Goal: Find specific page/section: Find specific page/section

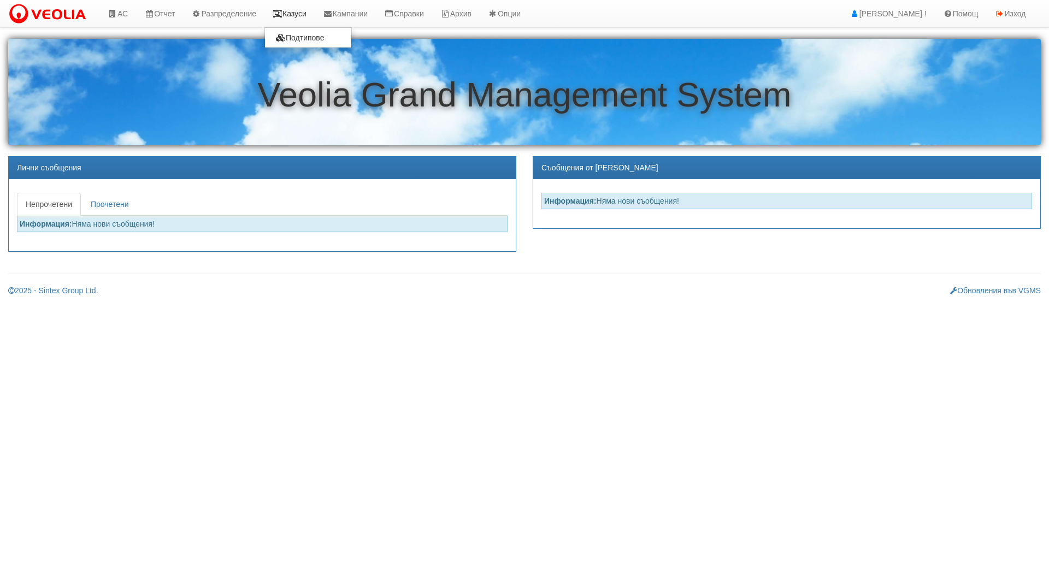
click at [310, 21] on link "Казуси" at bounding box center [289, 13] width 50 height 27
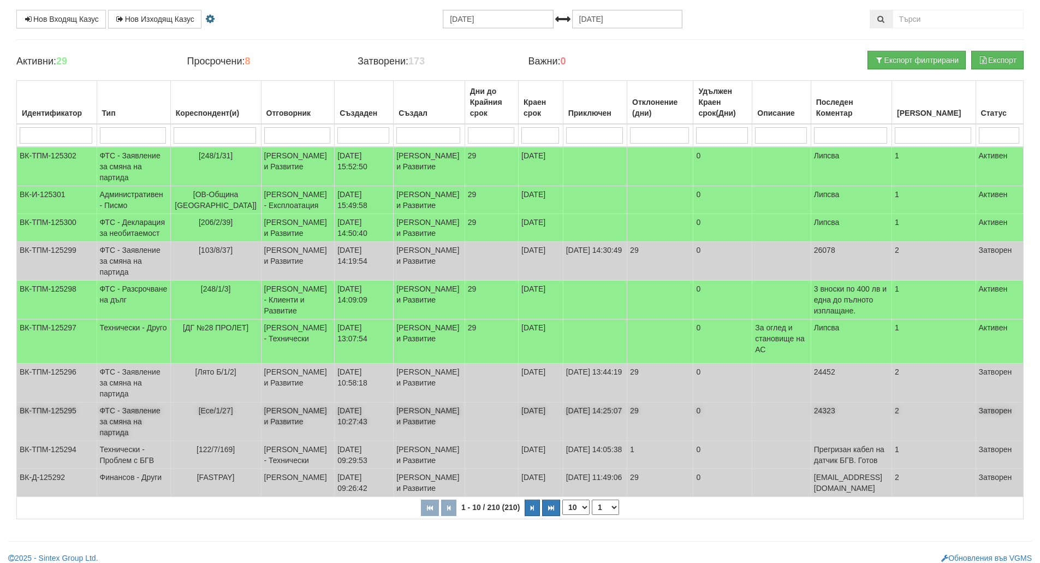
scroll to position [218, 0]
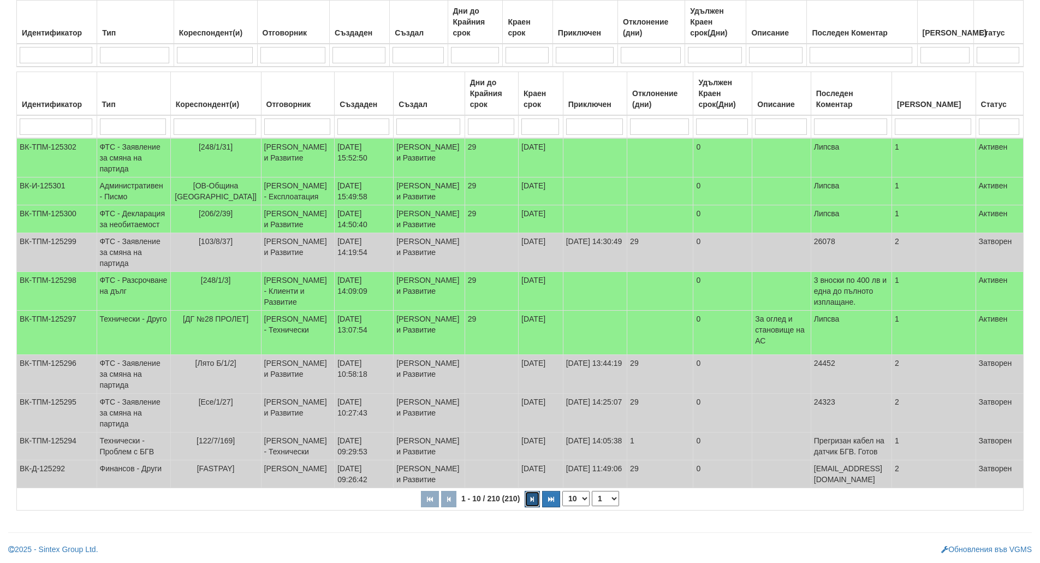
click at [536, 507] on button "button" at bounding box center [532, 499] width 15 height 16
select select "2"
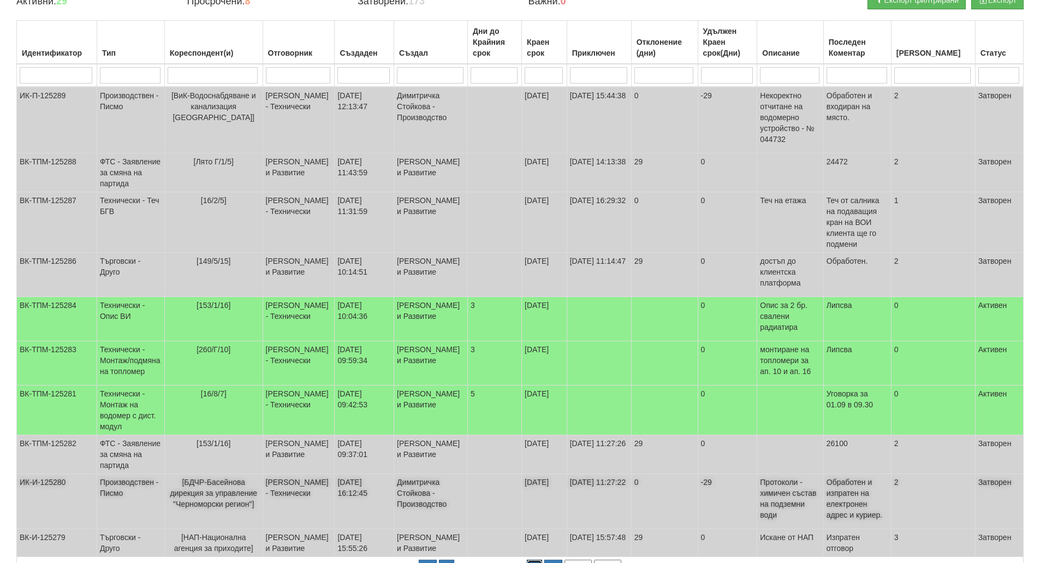
scroll to position [0, 0]
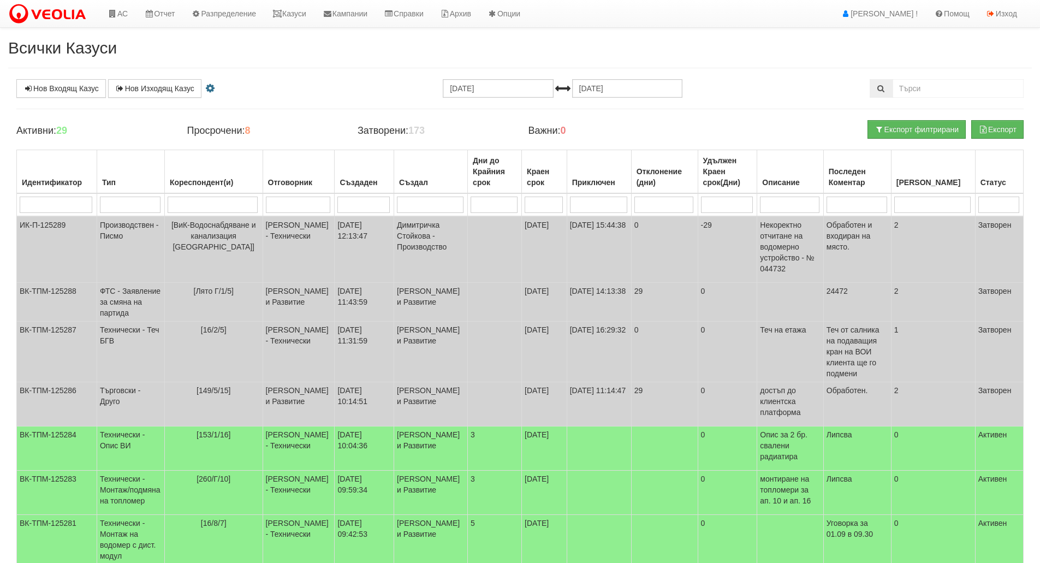
click at [136, 194] on td at bounding box center [131, 204] width 68 height 23
click at [140, 201] on input "search" at bounding box center [130, 205] width 61 height 16
type input "тех"
select select "1"
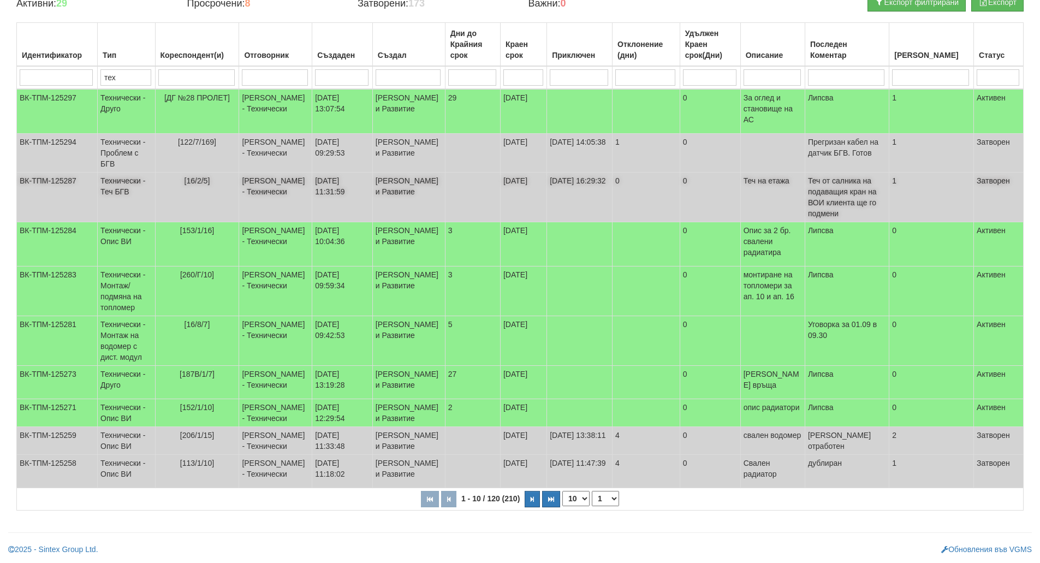
scroll to position [155, 0]
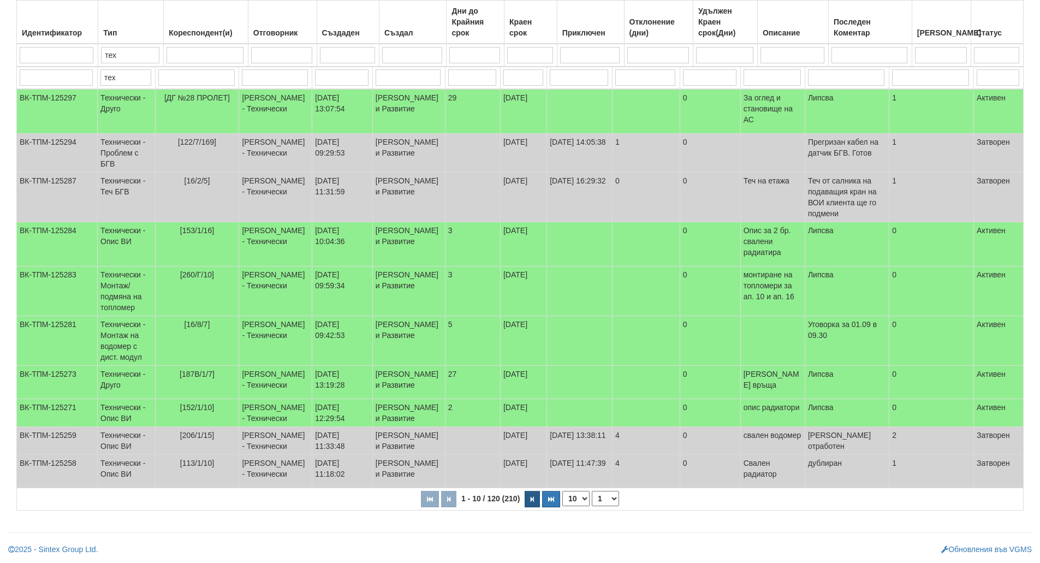
type input "тех"
click at [534, 504] on button "button" at bounding box center [532, 499] width 15 height 16
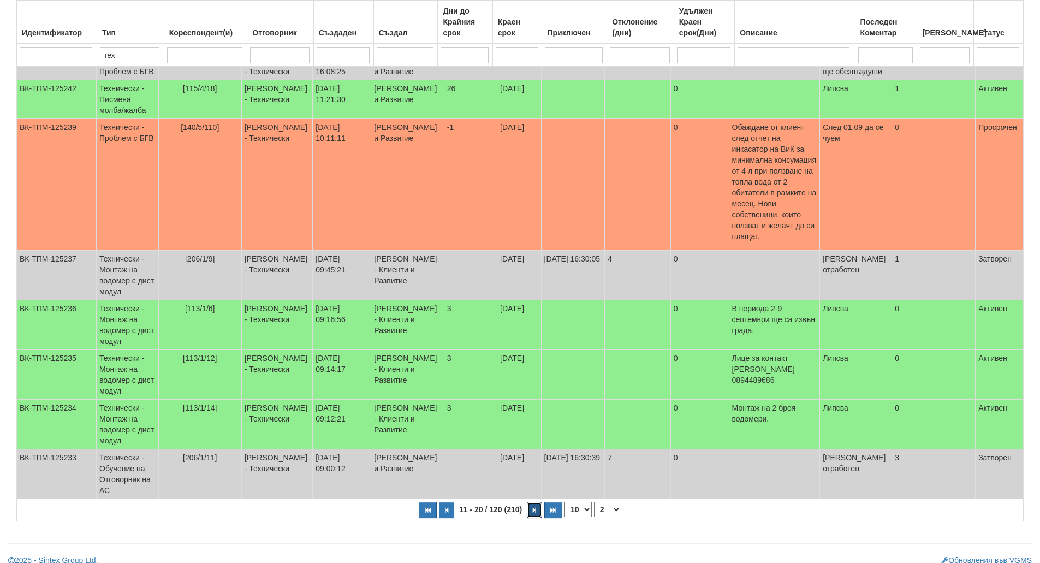
click at [534, 504] on button "button" at bounding box center [534, 510] width 15 height 16
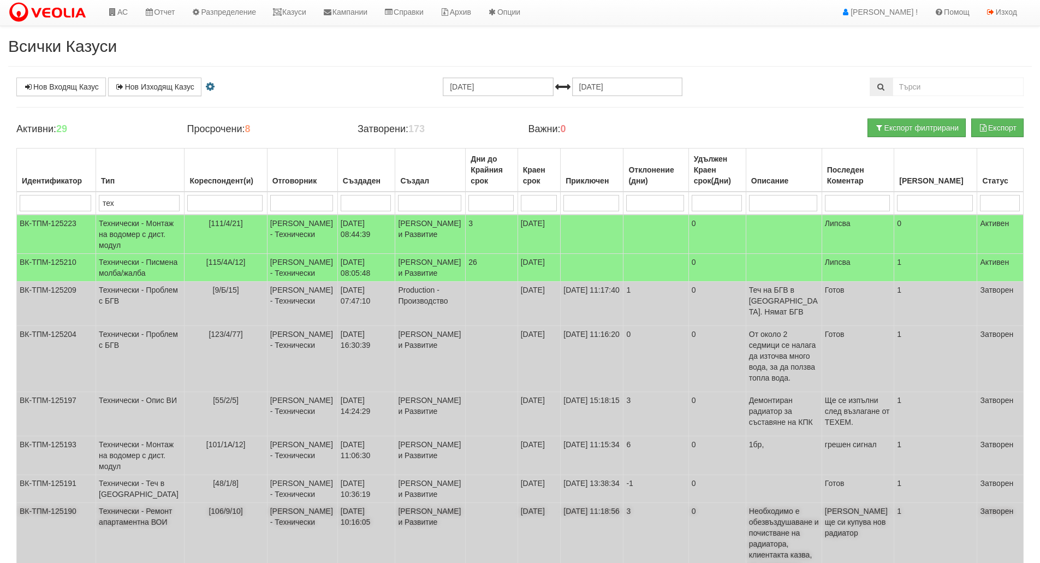
scroll to position [0, 0]
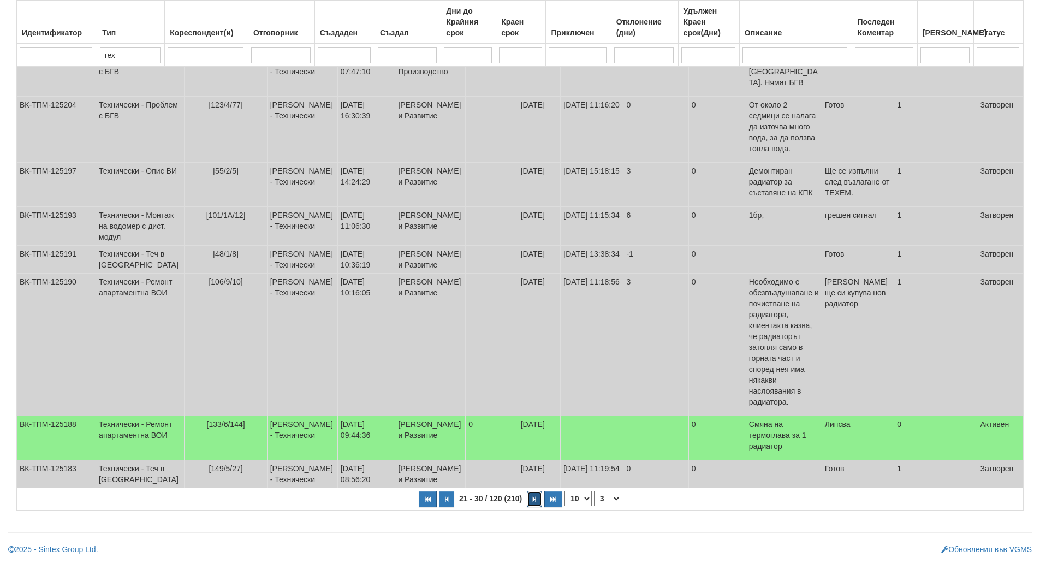
click at [535, 497] on icon "button" at bounding box center [534, 499] width 3 height 6
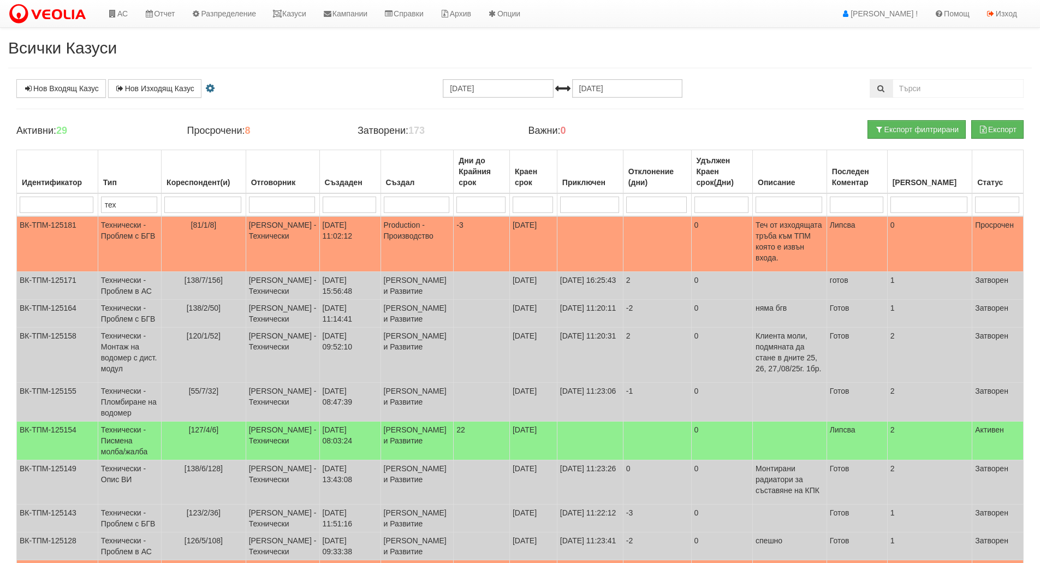
scroll to position [155, 0]
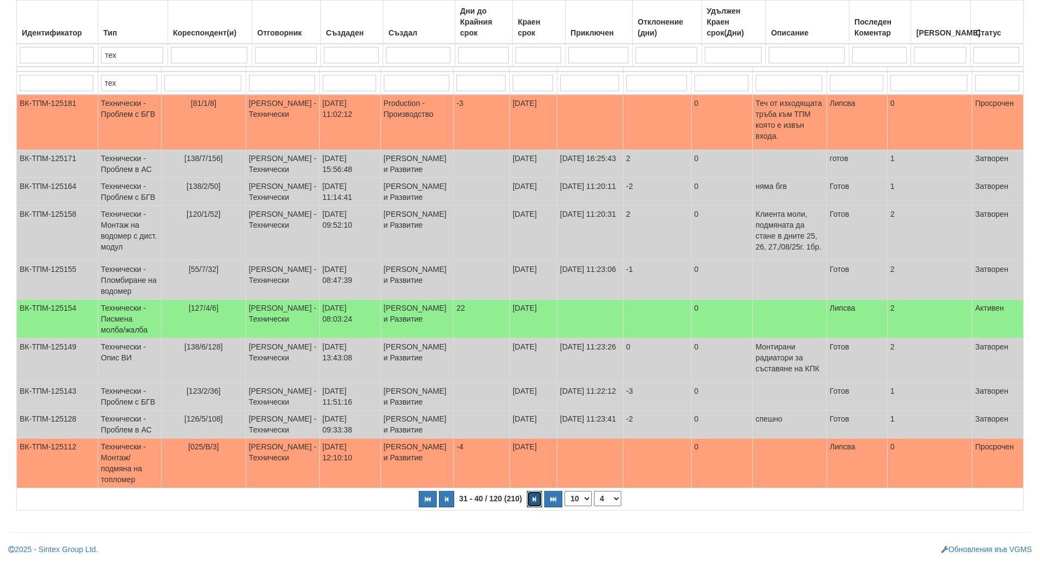
click at [534, 498] on icon "button" at bounding box center [534, 499] width 3 height 6
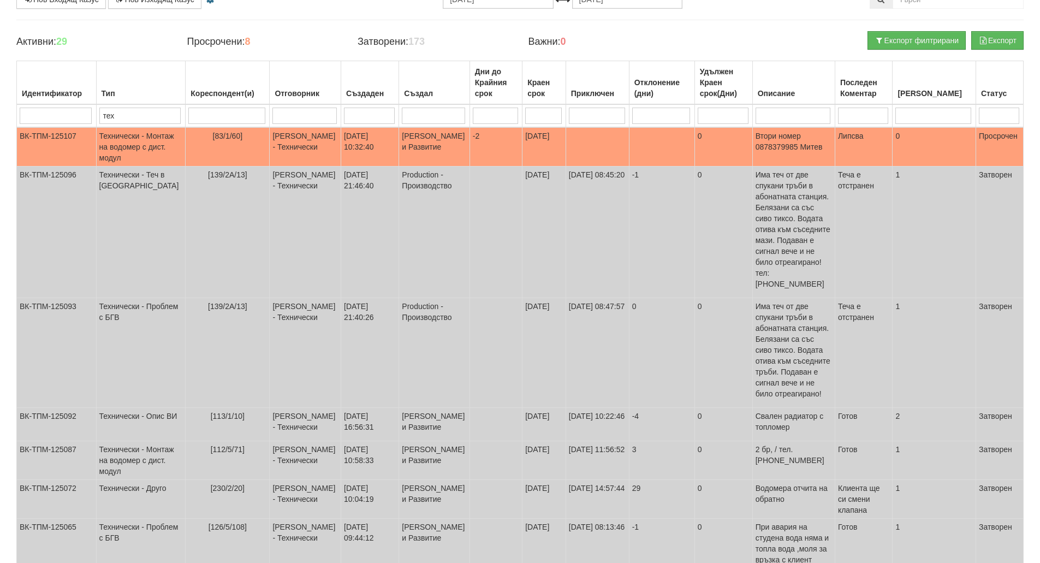
scroll to position [0, 0]
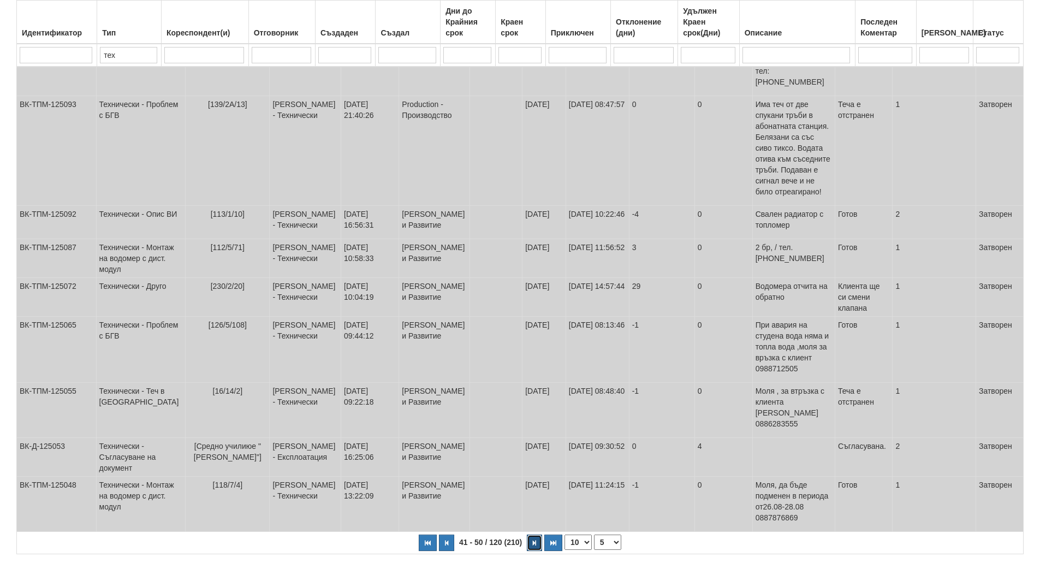
click at [534, 540] on icon "button" at bounding box center [534, 543] width 3 height 6
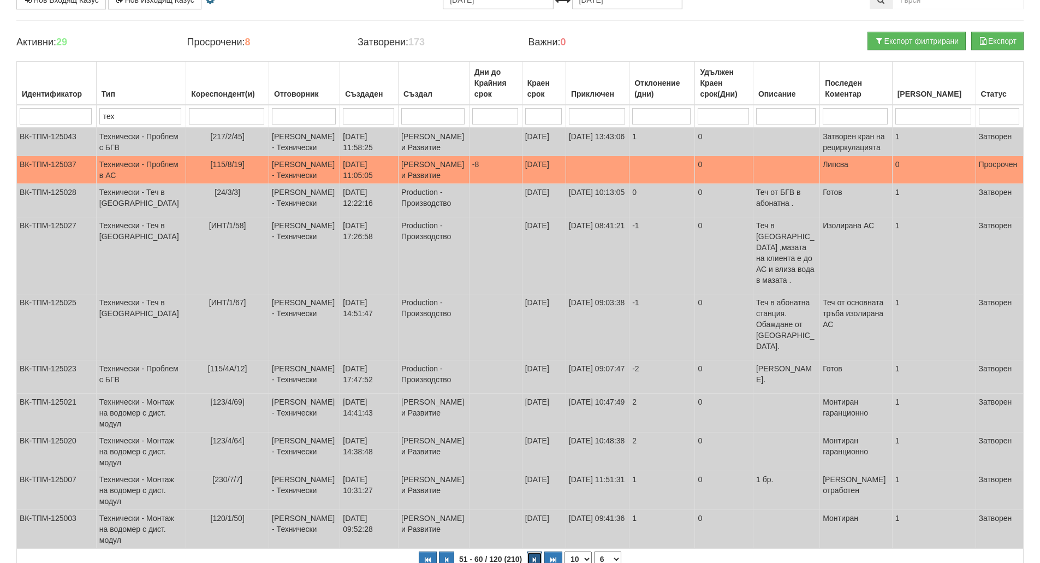
scroll to position [165, 0]
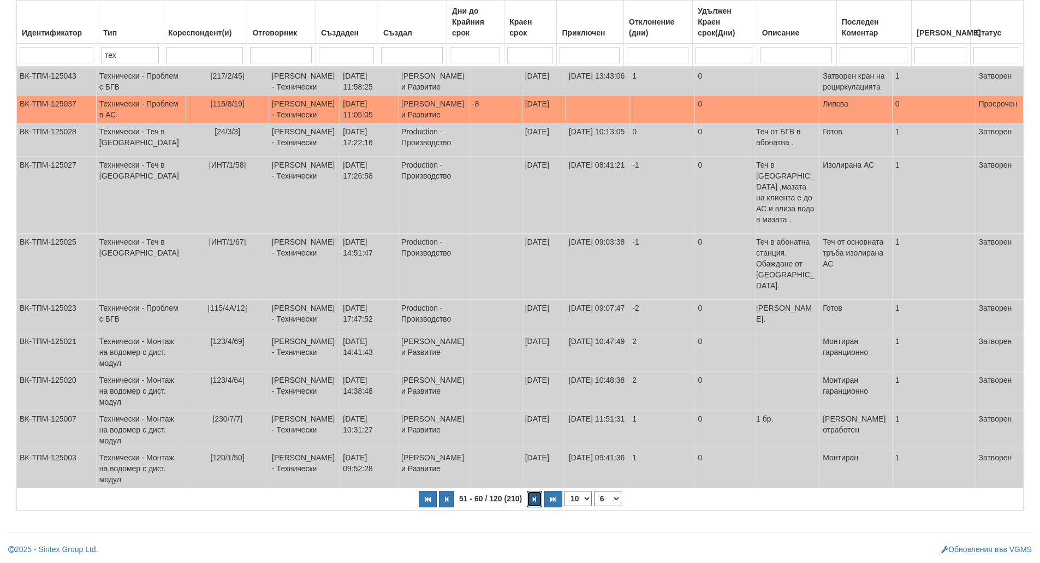
click at [536, 498] on icon "button" at bounding box center [534, 499] width 3 height 6
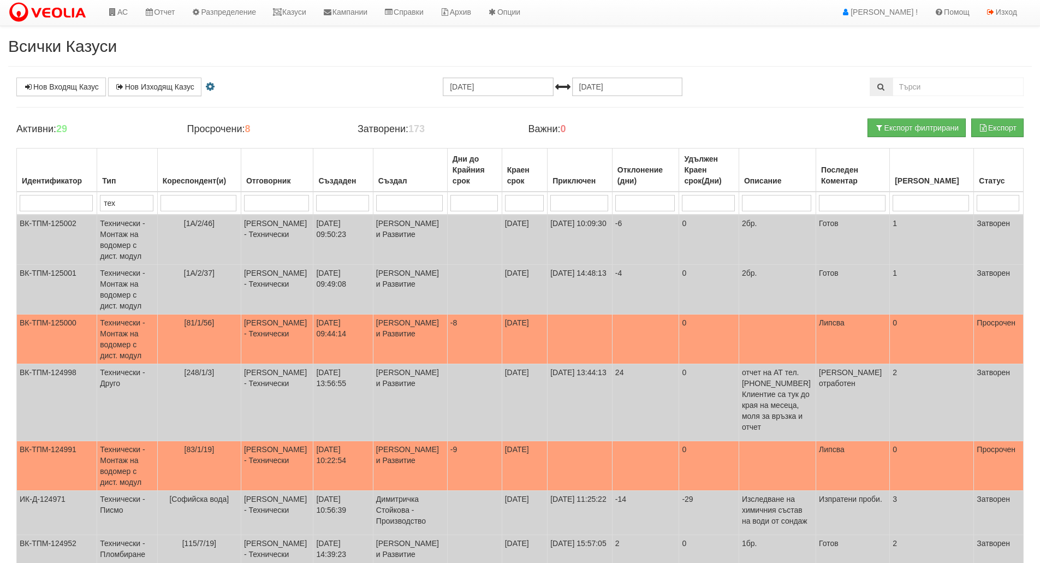
scroll to position [0, 0]
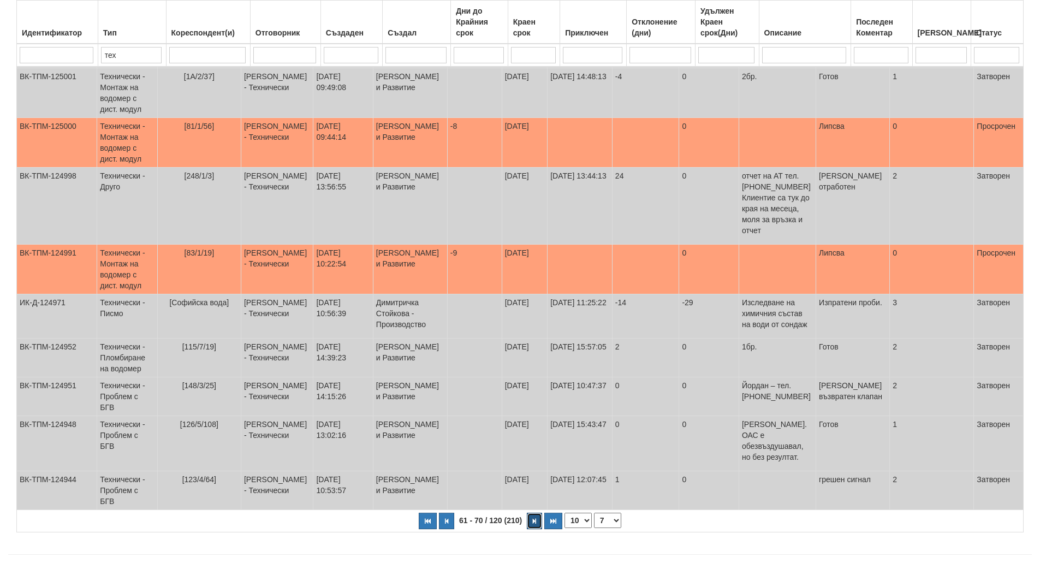
click at [535, 518] on icon "button" at bounding box center [534, 521] width 3 height 6
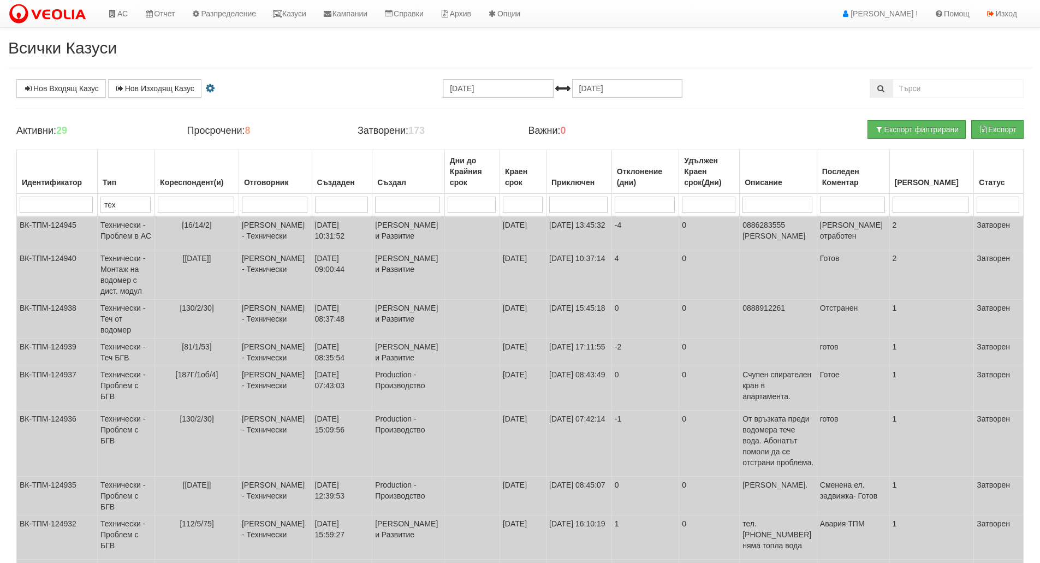
scroll to position [160, 0]
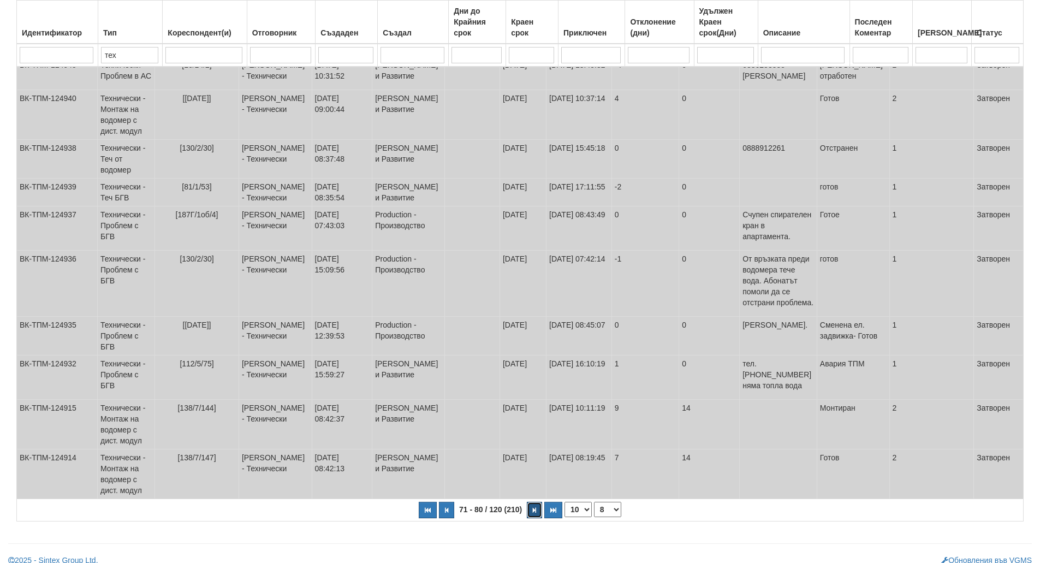
click at [533, 504] on button "button" at bounding box center [534, 510] width 15 height 16
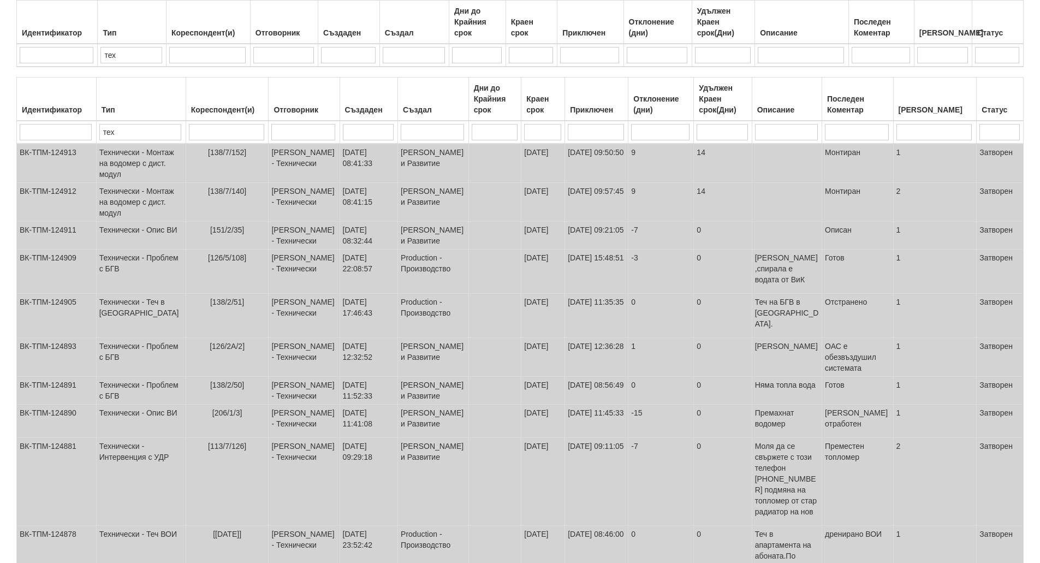
scroll to position [165, 0]
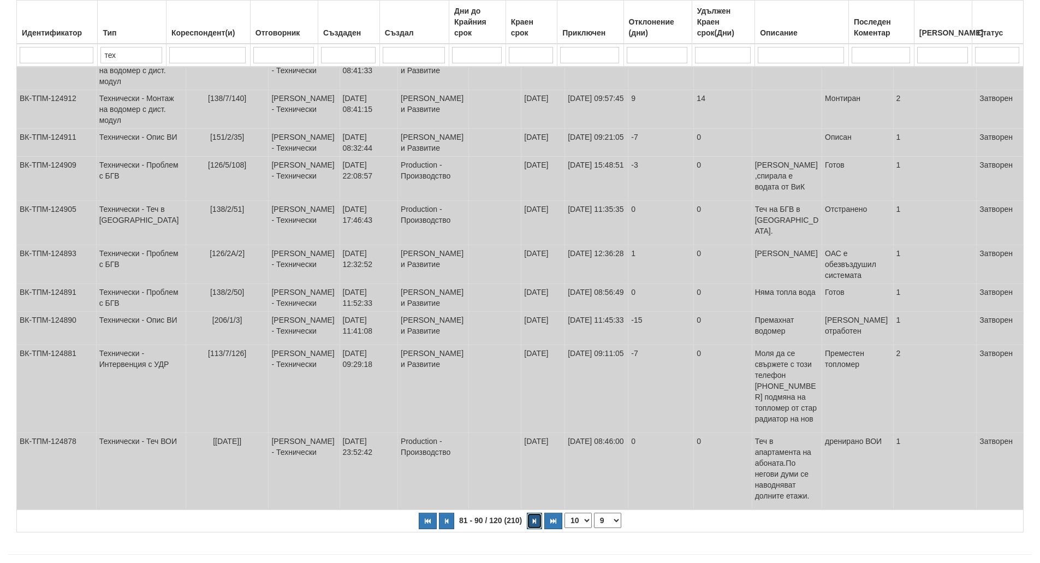
click at [534, 513] on button "button" at bounding box center [534, 521] width 15 height 16
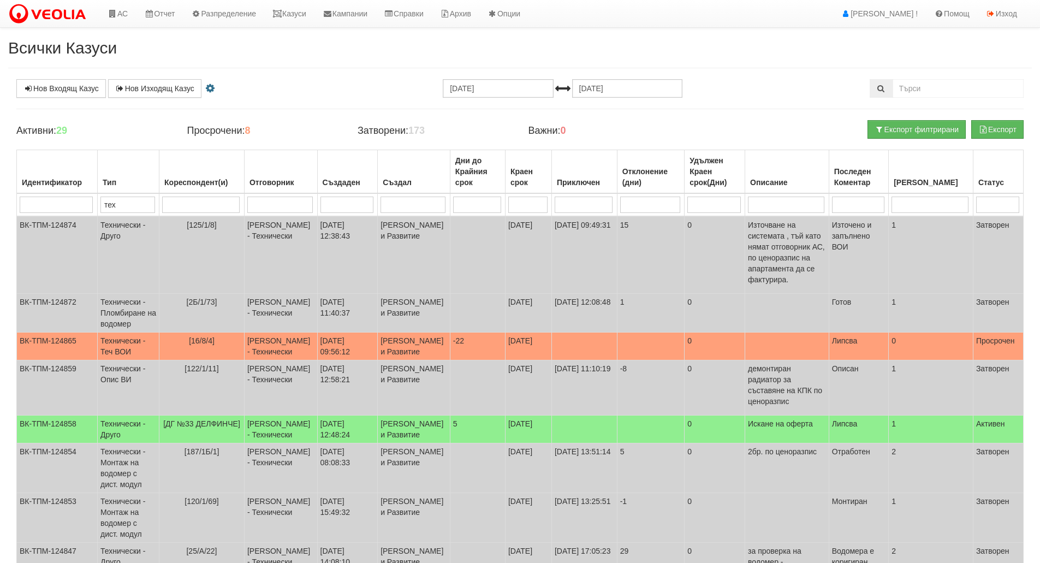
scroll to position [258, 0]
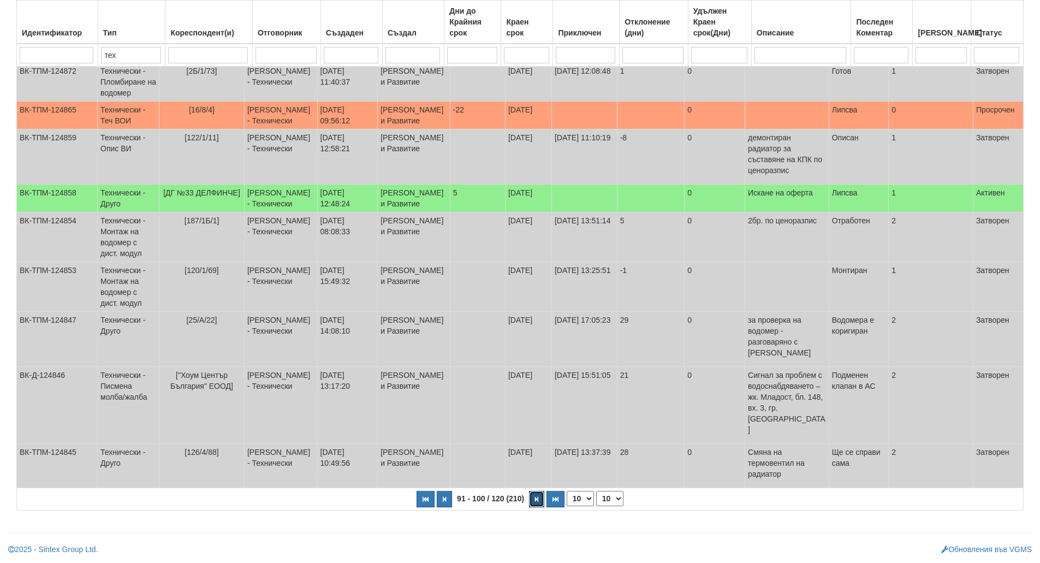
click at [536, 501] on icon "button" at bounding box center [536, 499] width 3 height 6
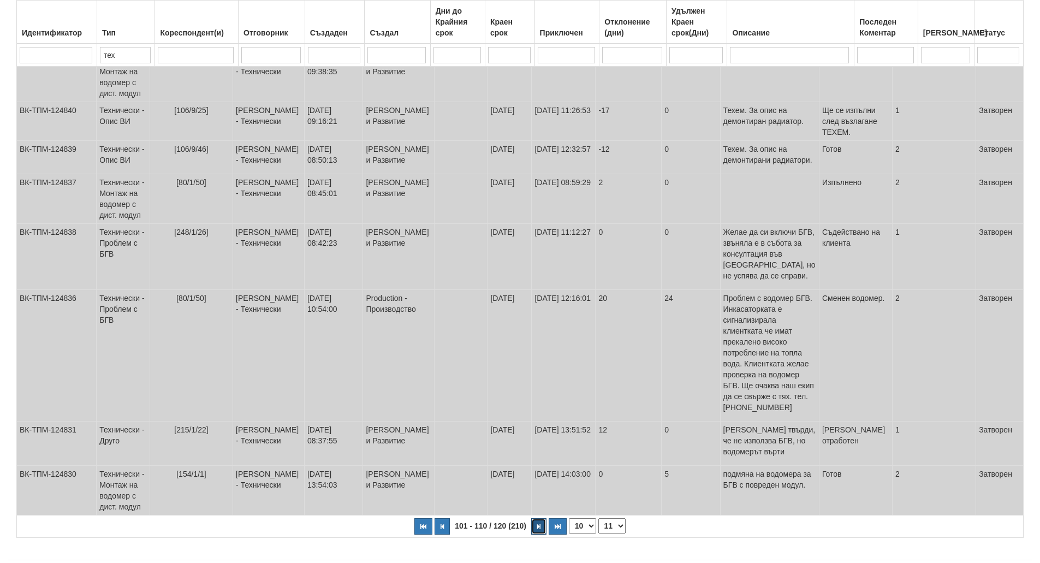
click at [535, 518] on button "button" at bounding box center [538, 526] width 15 height 16
select select "12"
